Goal: Task Accomplishment & Management: Use online tool/utility

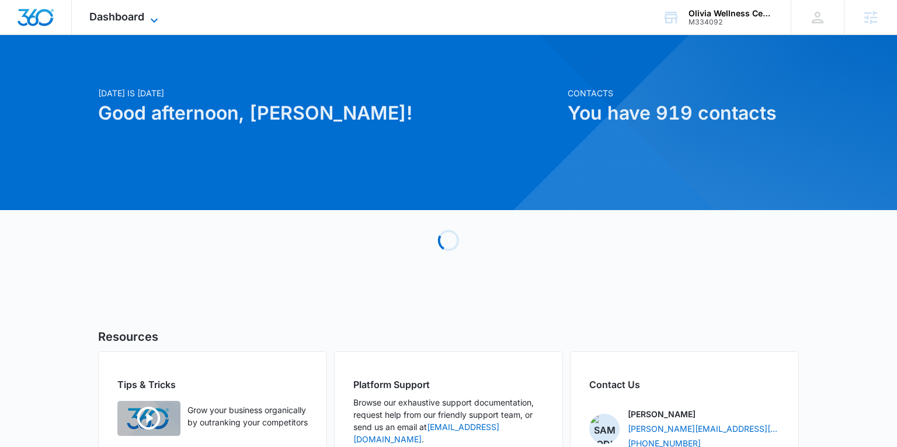
click at [135, 14] on span "Dashboard" at bounding box center [116, 17] width 55 height 12
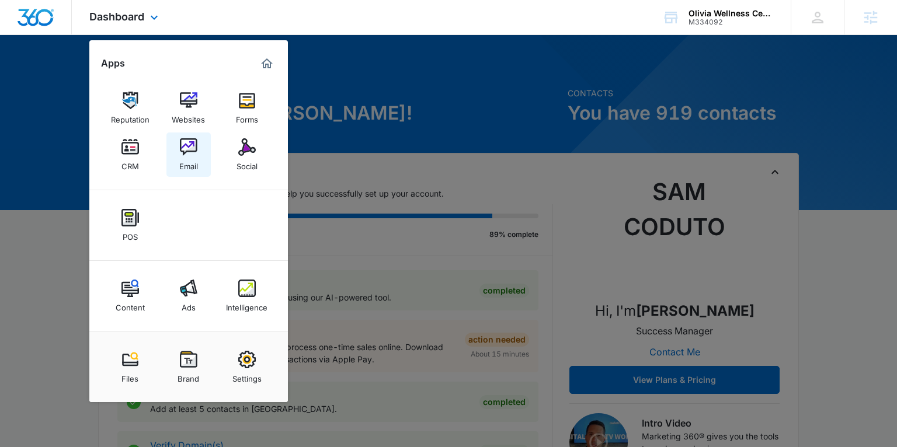
click at [173, 165] on link "Email" at bounding box center [188, 155] width 44 height 44
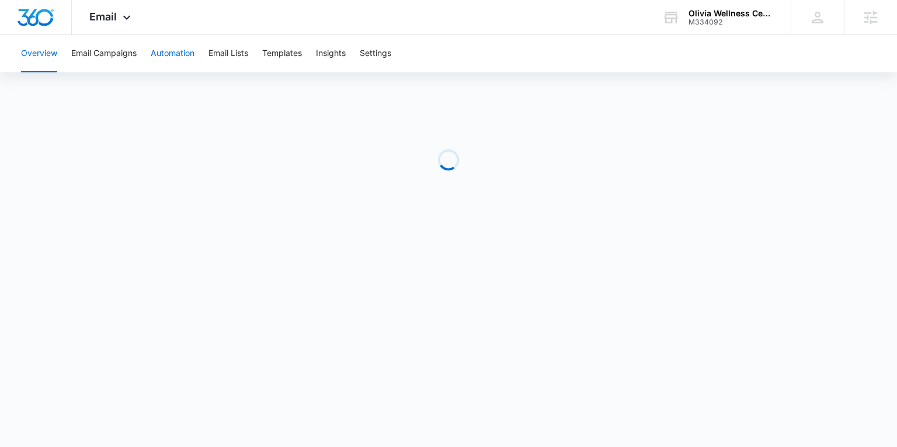
click at [169, 57] on button "Automation" at bounding box center [173, 53] width 44 height 37
click at [108, 29] on div "Email Apps Reputation Websites Forms CRM Email Social POS Content Ads Intellige…" at bounding box center [111, 17] width 79 height 34
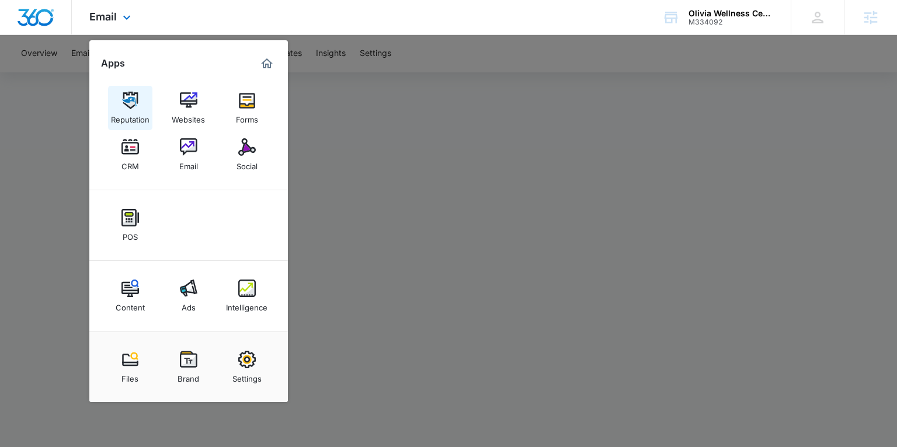
click at [130, 127] on link "Reputation" at bounding box center [130, 108] width 44 height 44
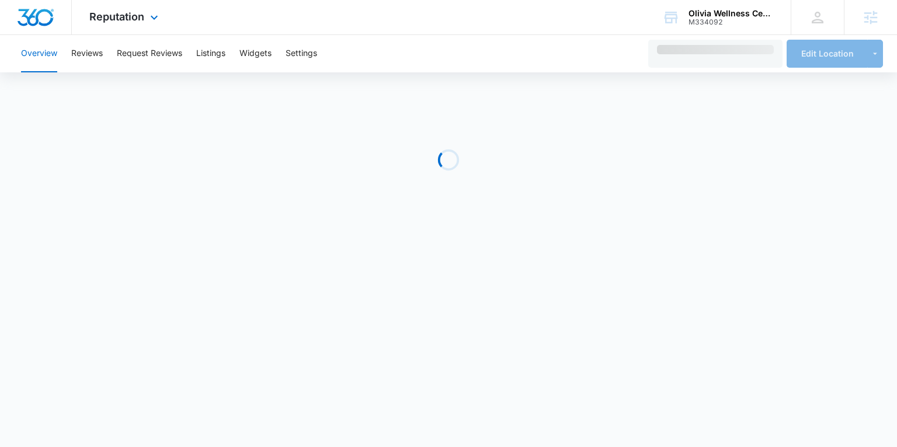
drag, startPoint x: 104, startPoint y: 18, endPoint x: 108, endPoint y: 69, distance: 52.1
click at [104, 18] on span "Reputation" at bounding box center [116, 17] width 55 height 12
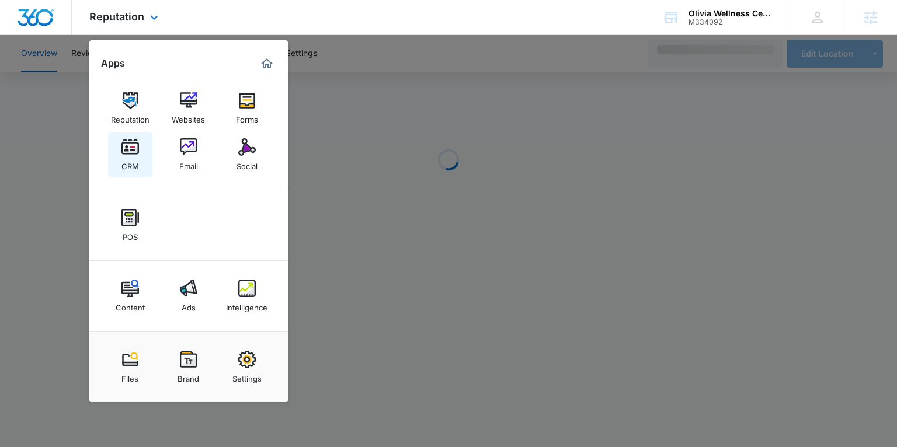
click at [122, 151] on img at bounding box center [130, 147] width 18 height 18
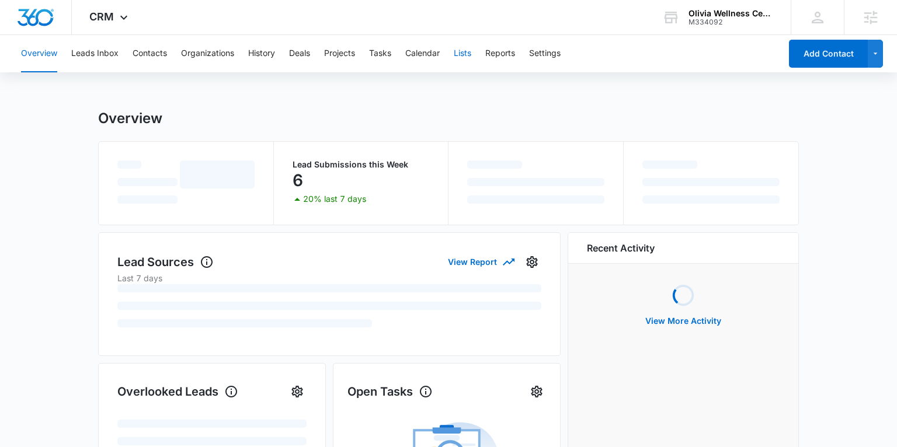
click at [465, 51] on button "Lists" at bounding box center [463, 53] width 18 height 37
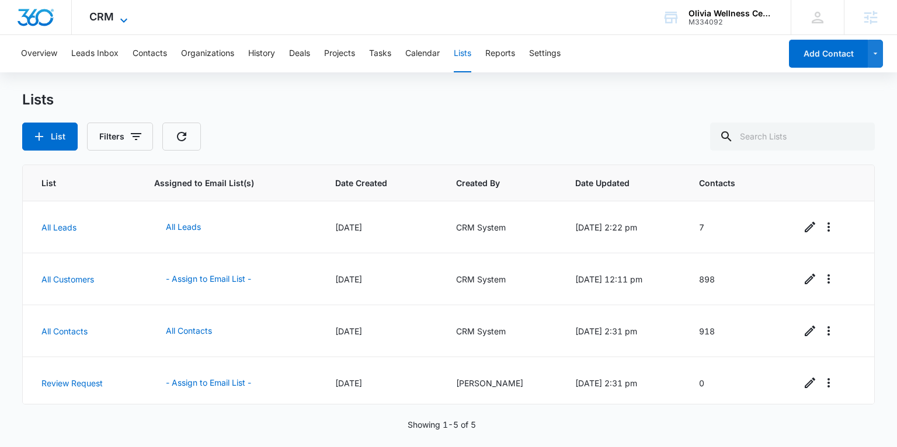
click at [118, 20] on icon at bounding box center [124, 20] width 14 height 14
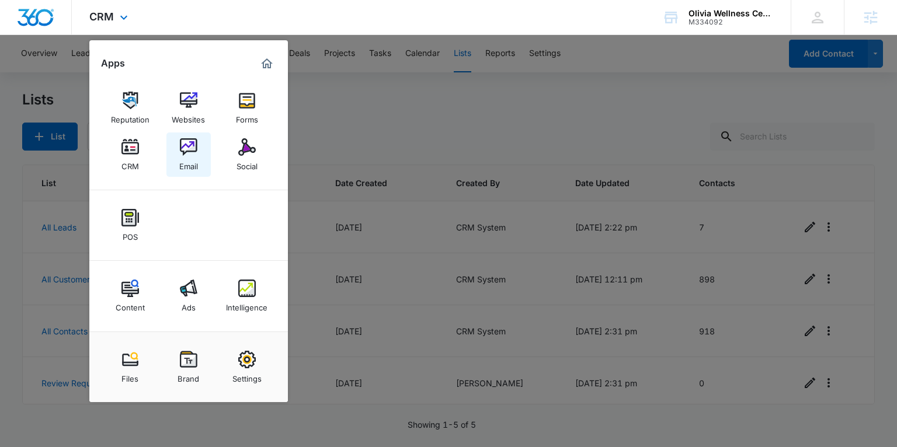
click at [198, 169] on link "Email" at bounding box center [188, 155] width 44 height 44
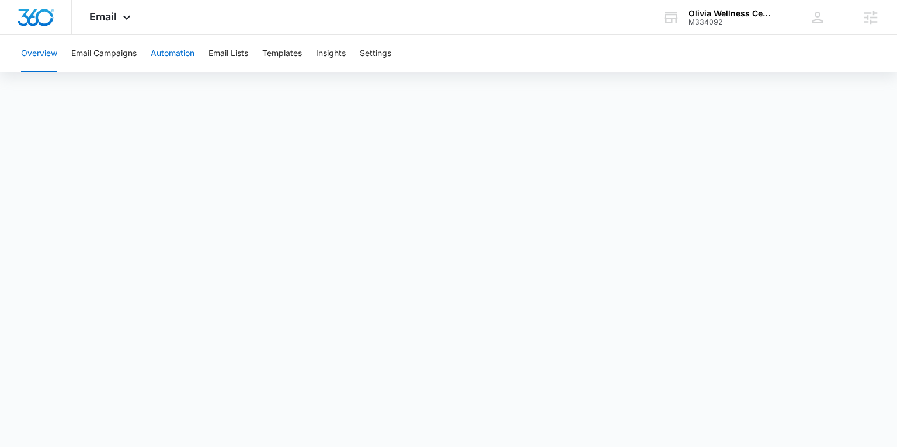
click at [184, 48] on button "Automation" at bounding box center [173, 53] width 44 height 37
click at [285, 50] on button "Templates" at bounding box center [282, 53] width 40 height 37
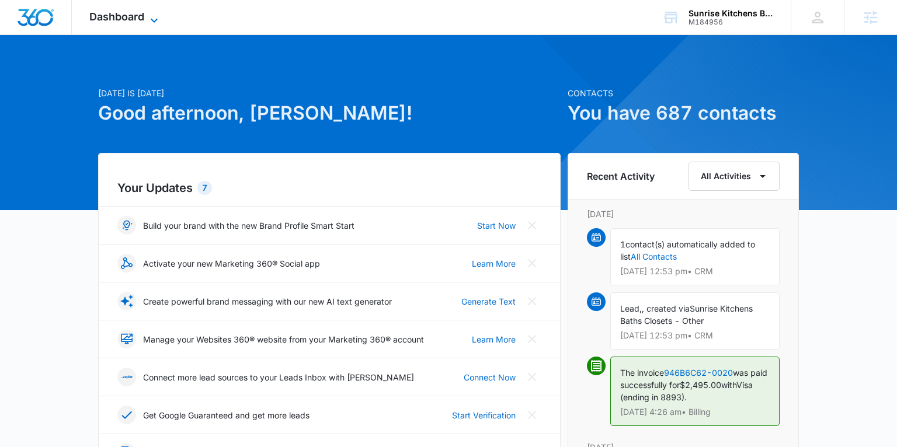
click at [124, 20] on span "Dashboard" at bounding box center [116, 17] width 55 height 12
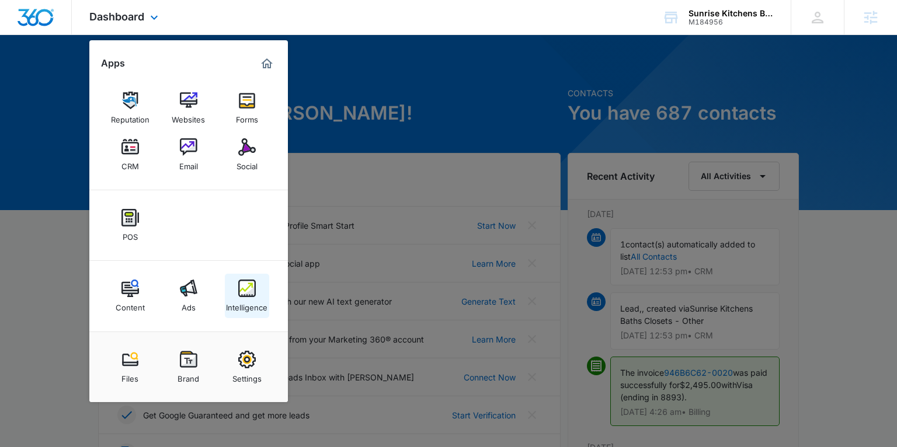
click at [240, 301] on div "Intelligence" at bounding box center [246, 304] width 41 height 15
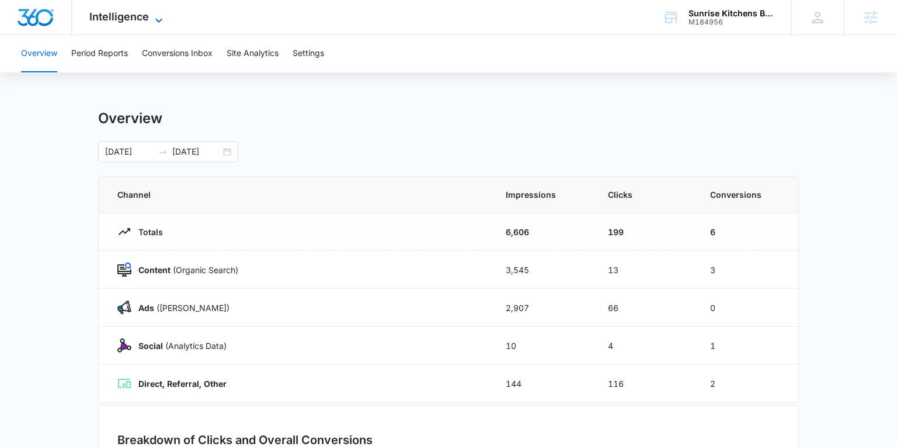
click at [136, 22] on span "Intelligence" at bounding box center [119, 17] width 60 height 12
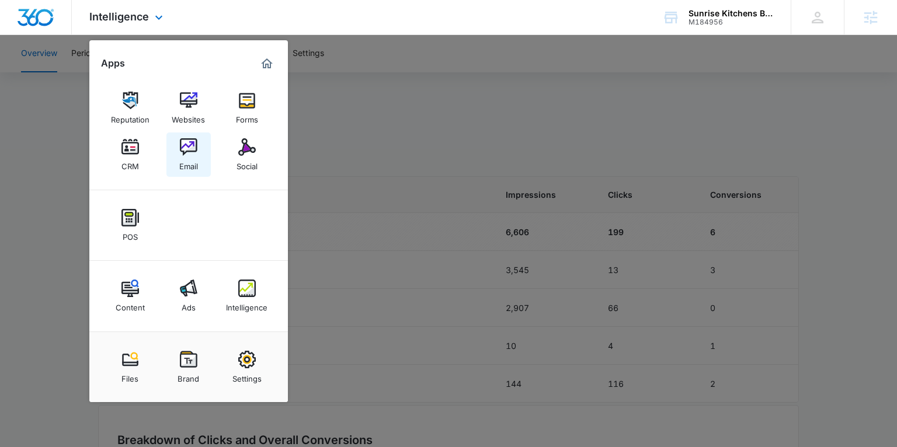
click at [180, 148] on img at bounding box center [189, 147] width 18 height 18
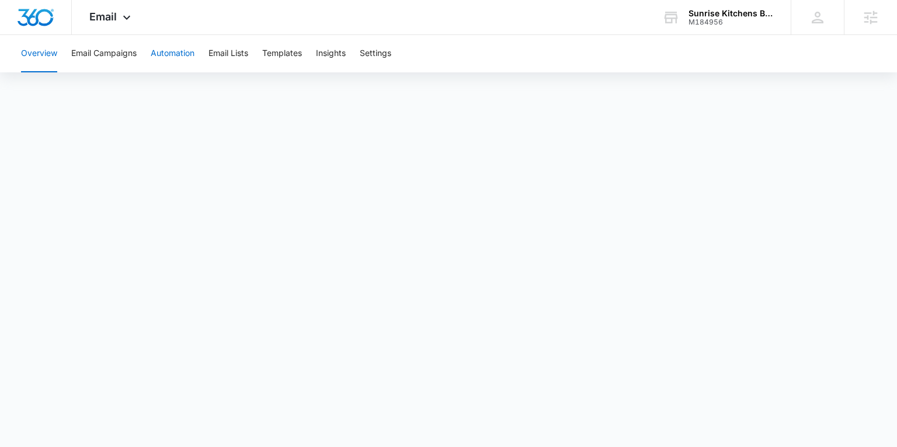
click at [182, 54] on button "Automation" at bounding box center [173, 53] width 44 height 37
click at [280, 54] on button "Templates" at bounding box center [282, 53] width 40 height 37
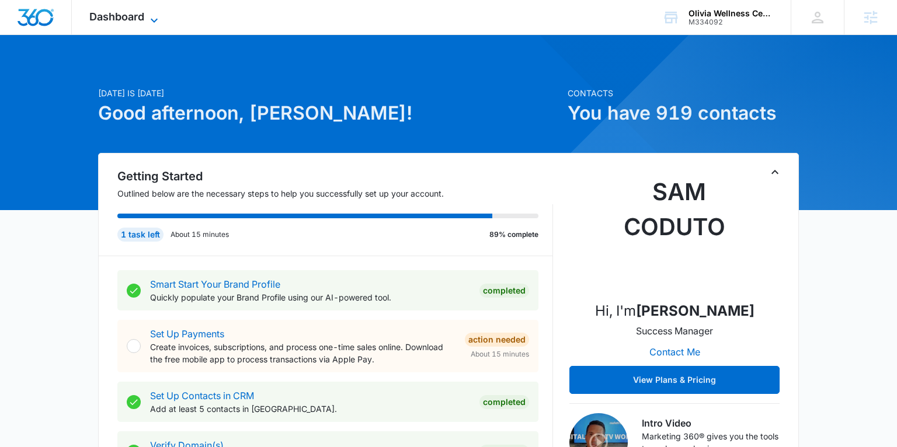
click at [140, 14] on span "Dashboard" at bounding box center [116, 17] width 55 height 12
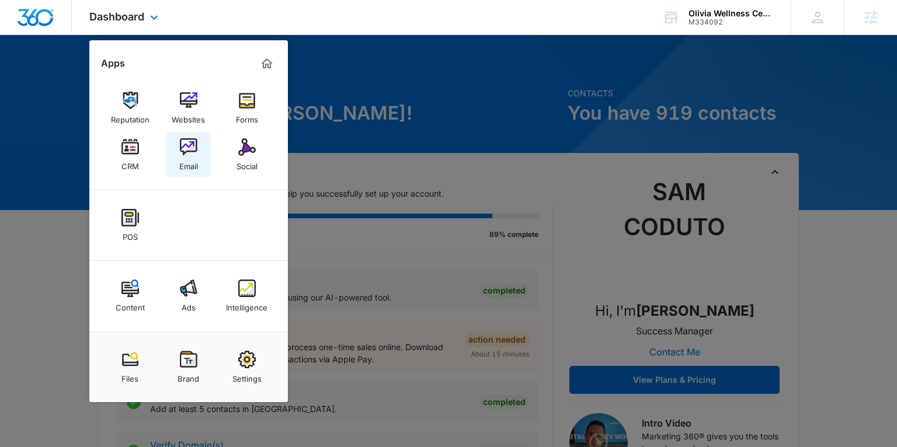
click at [188, 165] on div "Email" at bounding box center [188, 163] width 19 height 15
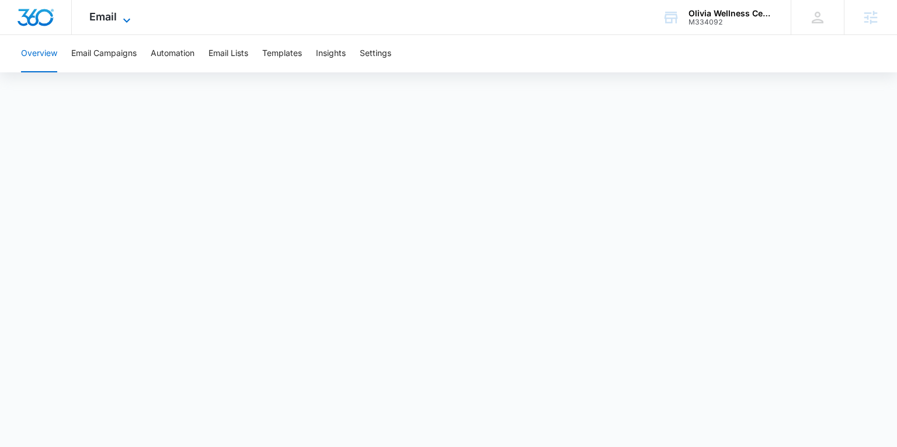
click at [110, 18] on span "Email" at bounding box center [102, 17] width 27 height 12
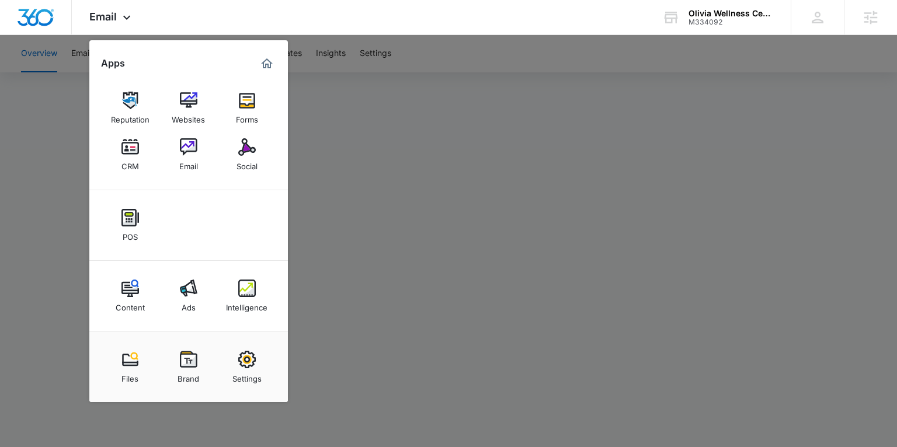
click at [327, 97] on div at bounding box center [448, 223] width 897 height 447
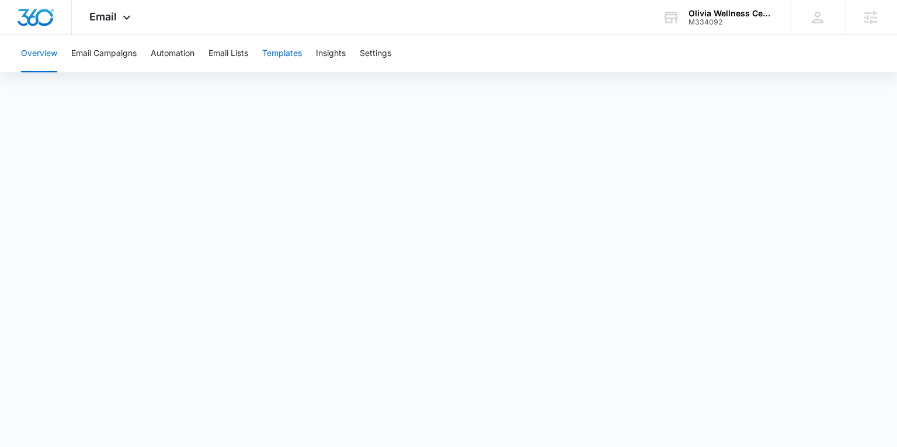
click at [296, 58] on button "Templates" at bounding box center [282, 53] width 40 height 37
click at [105, 53] on button "Email Campaigns" at bounding box center [103, 53] width 65 height 37
